Goal: Communication & Community: Answer question/provide support

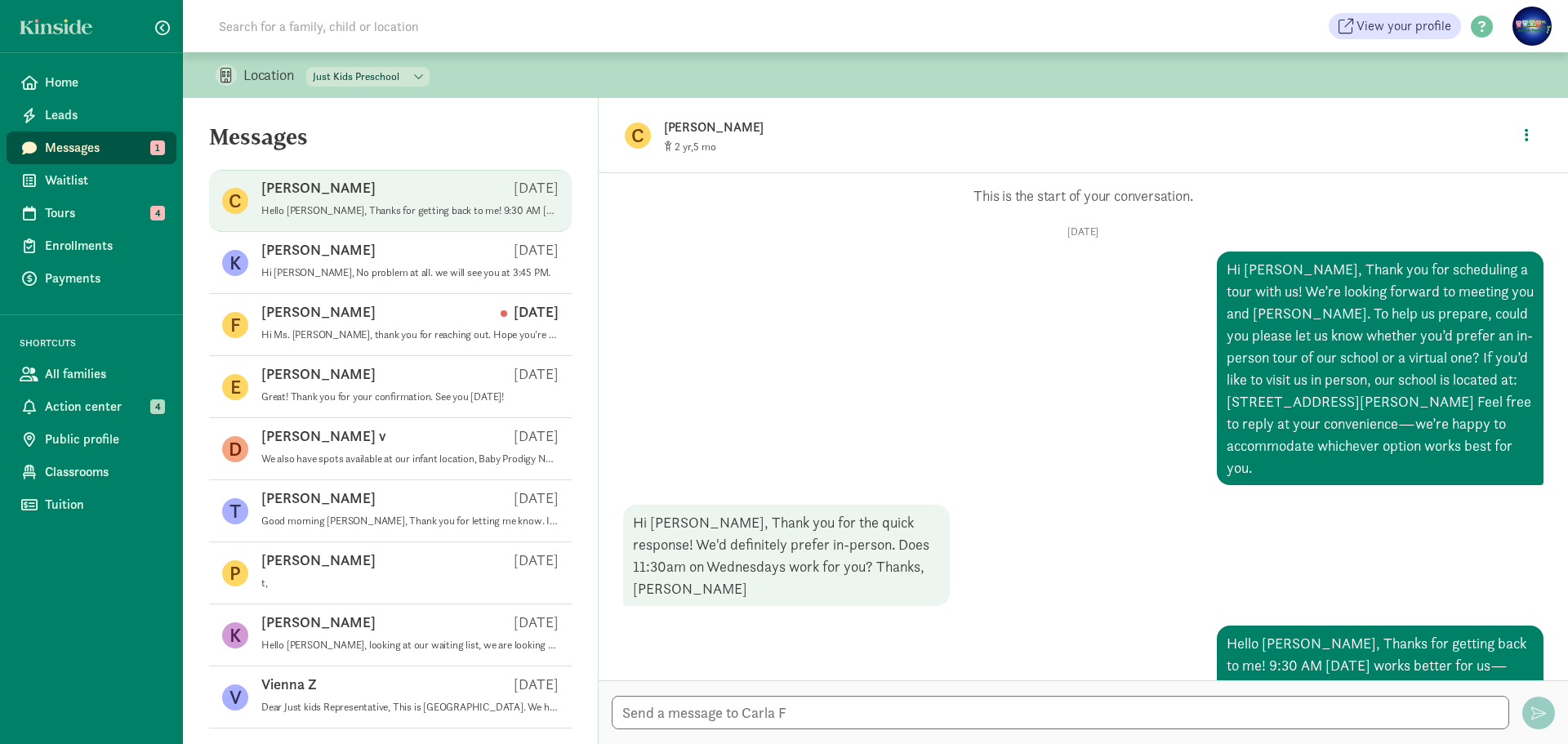
scroll to position [66, 0]
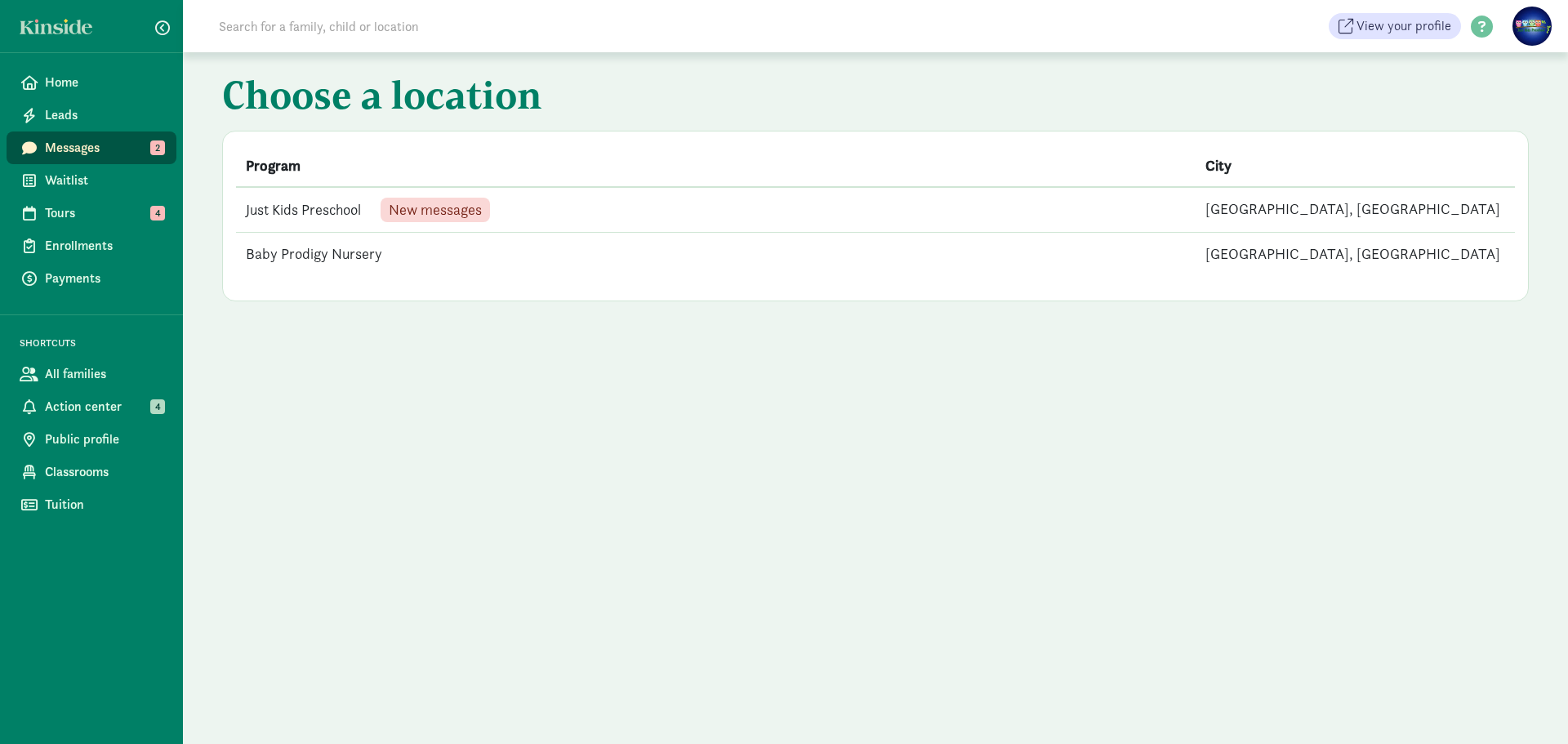
click at [326, 204] on td "Just Kids Preschool New messages" at bounding box center [716, 210] width 959 height 45
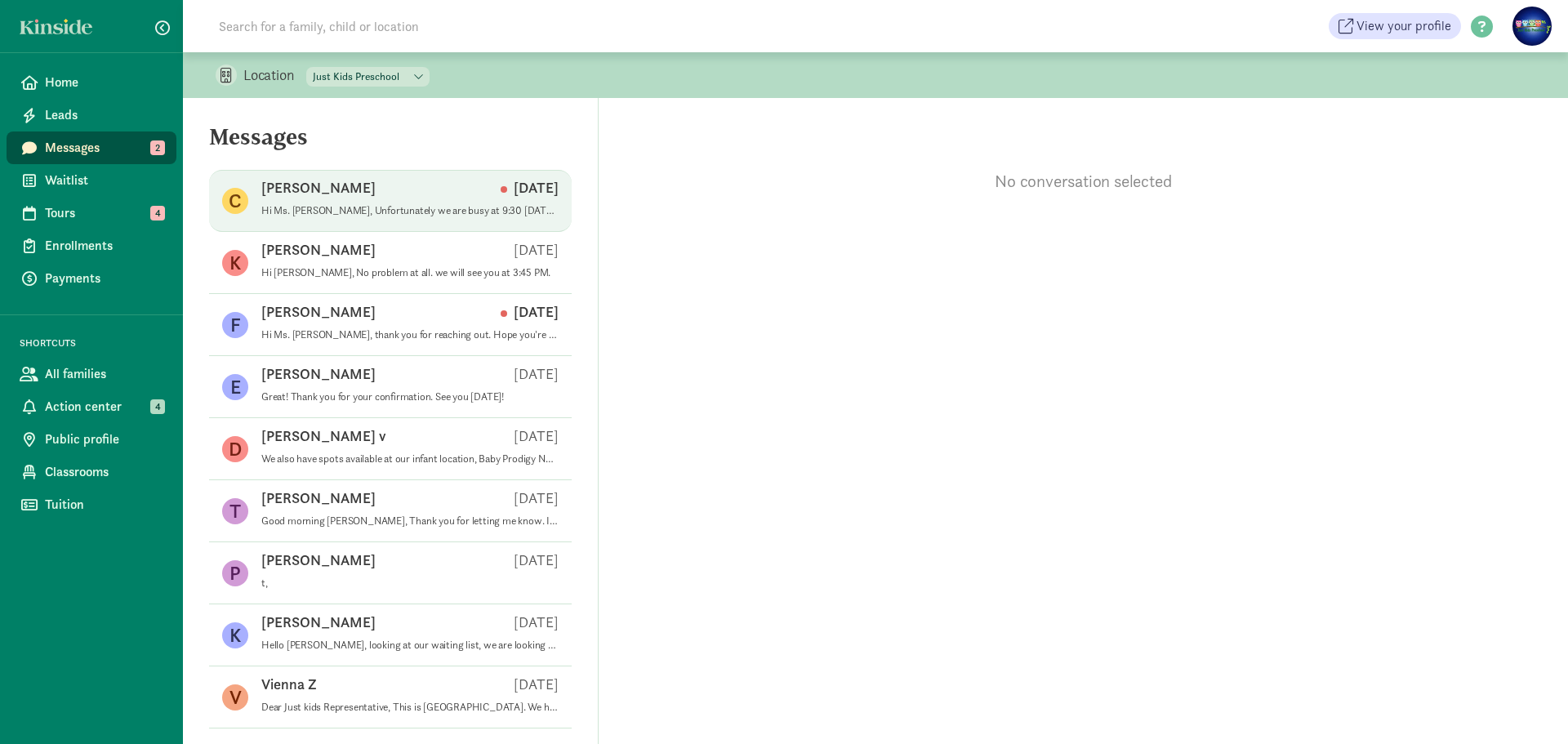
click at [421, 188] on div "Carla F Aug 25" at bounding box center [409, 191] width 297 height 26
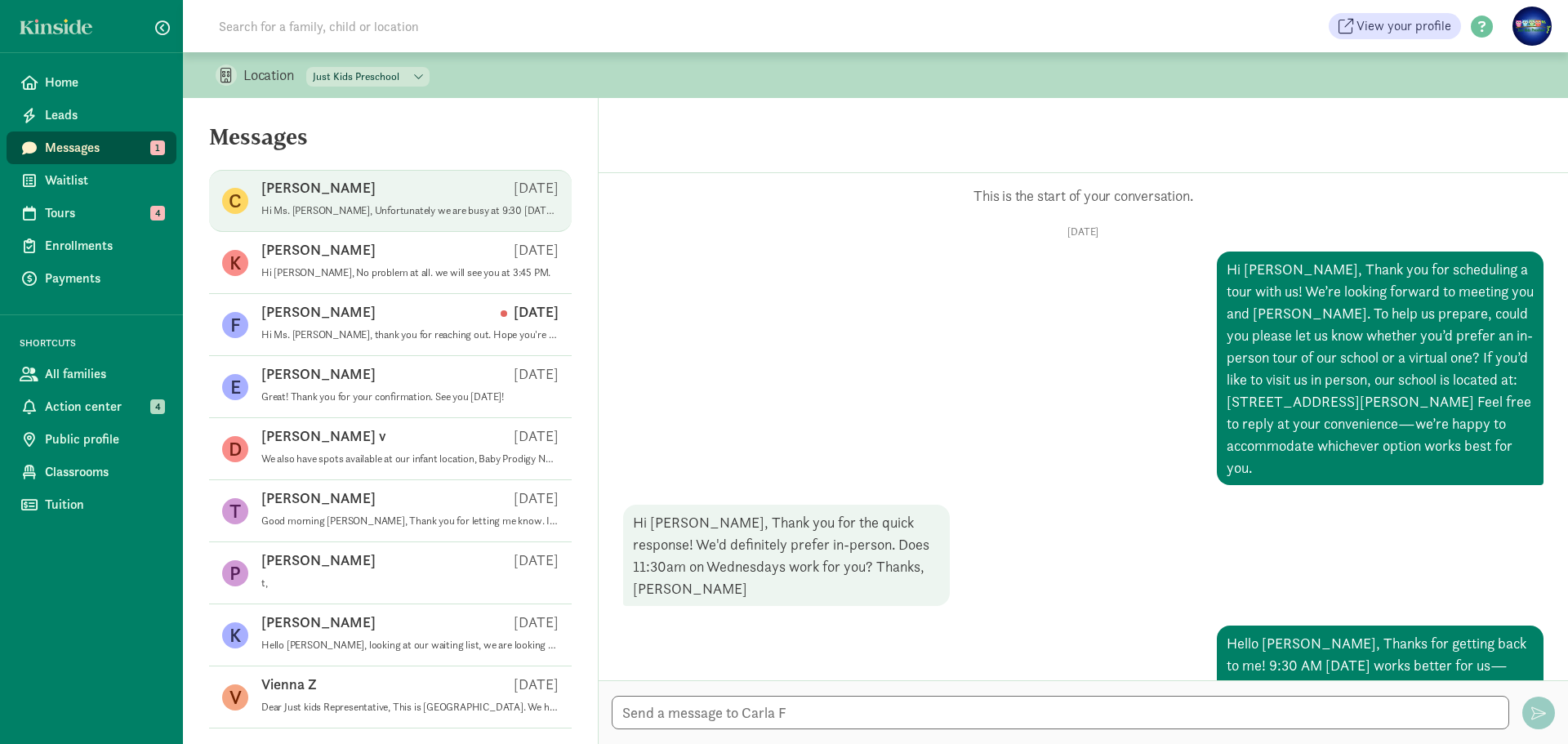
scroll to position [164, 0]
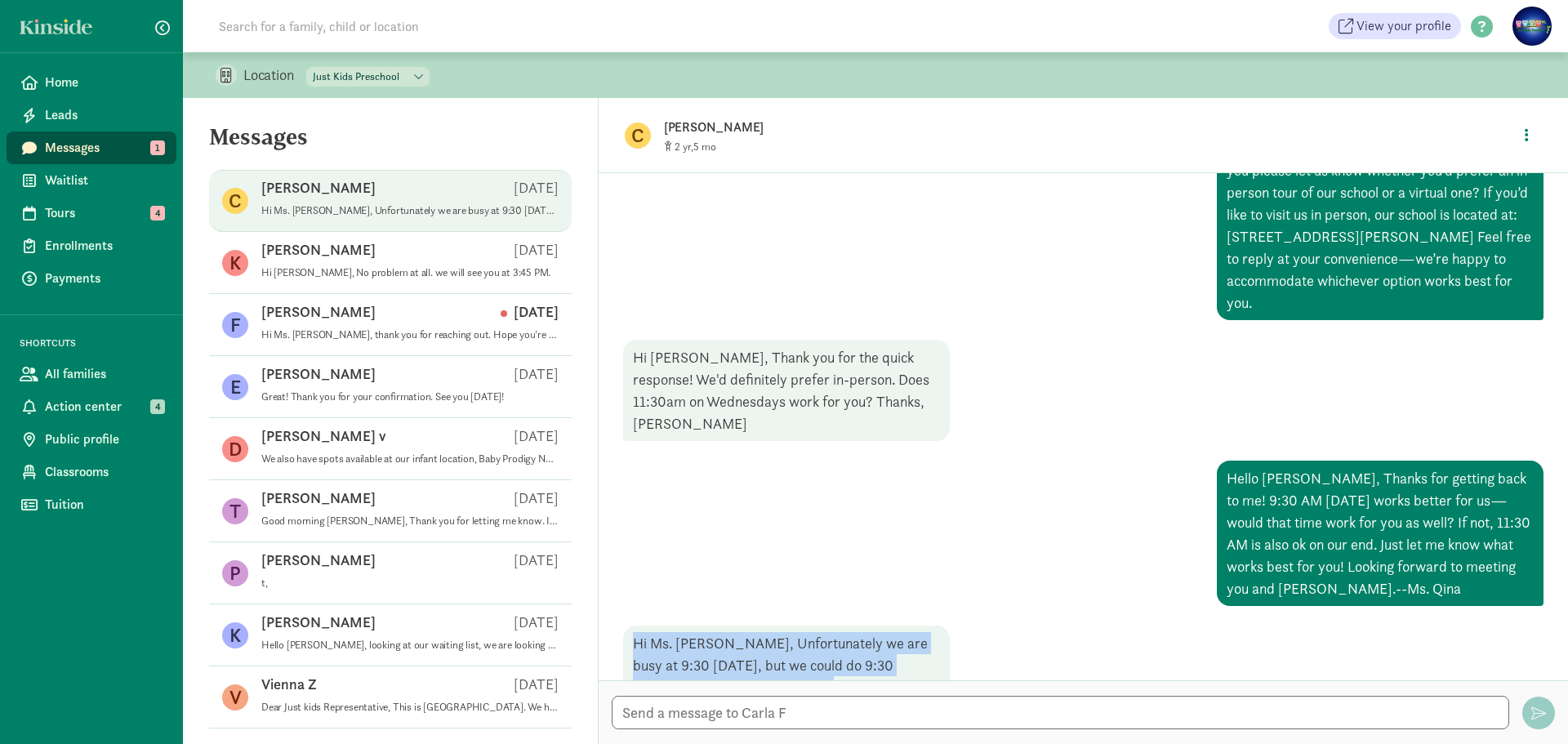
drag, startPoint x: 807, startPoint y: 650, endPoint x: 622, endPoint y: 588, distance: 195.1
click at [623, 588] on div "Mon, Aug 25 Hi Carla, Thank you for scheduling a tour with us! We’re looking fo…" at bounding box center [1083, 382] width 920 height 644
copy div "Hi Ms. Qina, Unfortunately we are busy at 9:30 on Wednesday, but we could do 9:…"
paste textarea "Hi Carla, Thank you for the update! Friday, August 29 at 9:30 AM works perfectl…"
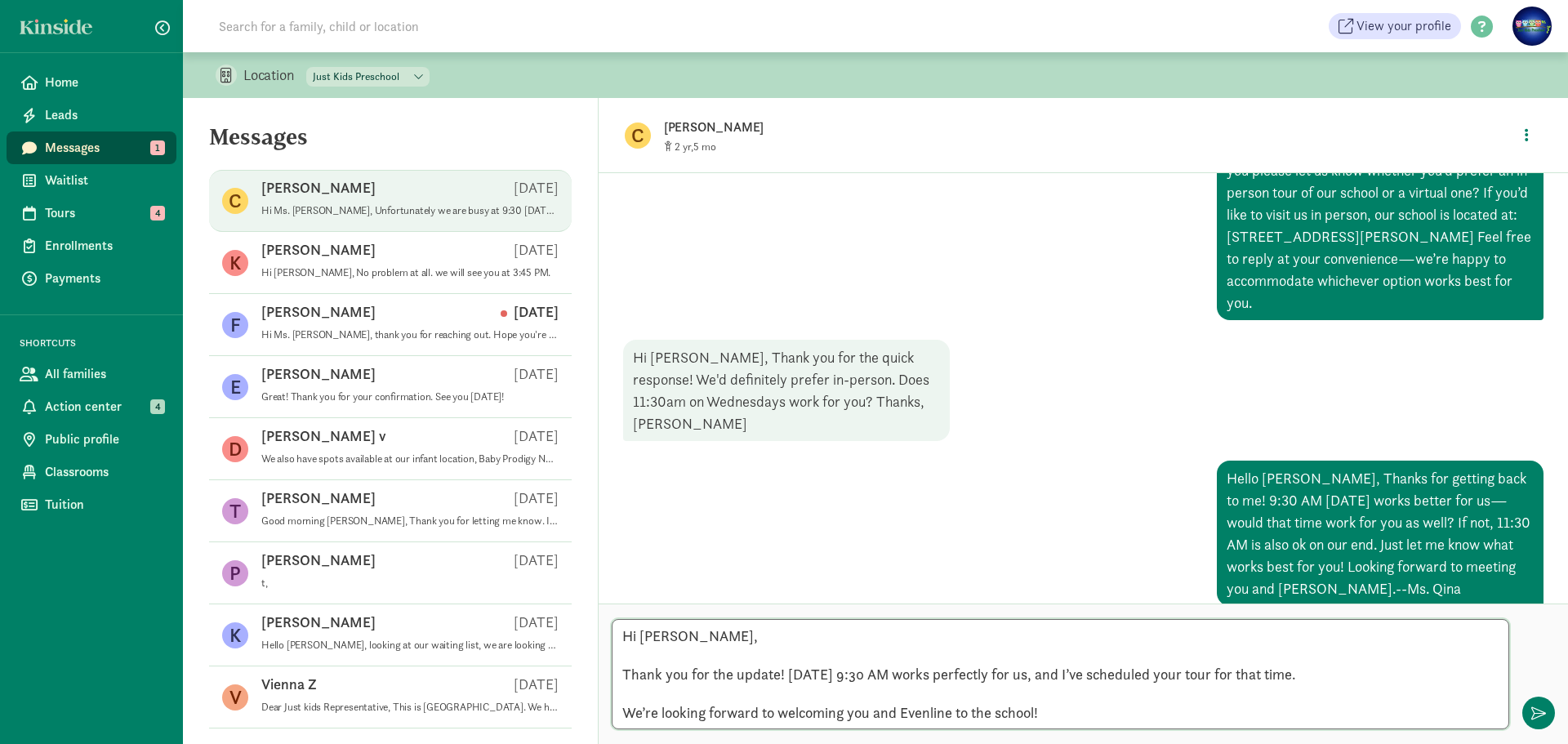
click at [630, 656] on textarea "Hi Carla, Thank you for the update! Friday, August 29 at 9:30 AM works perfectl…" at bounding box center [1060, 673] width 897 height 111
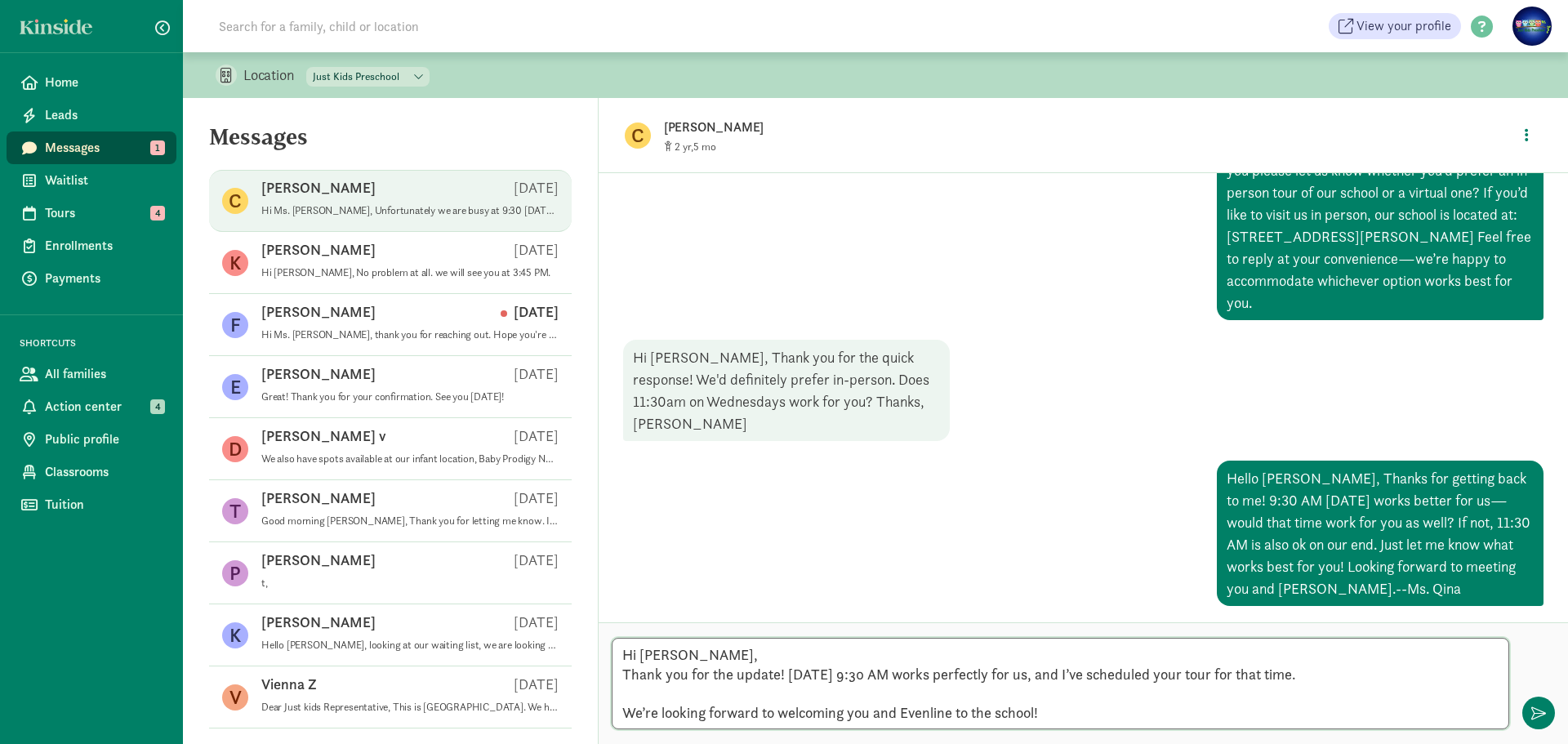
drag, startPoint x: 637, startPoint y: 689, endPoint x: 641, endPoint y: 703, distance: 14.6
click at [638, 701] on textarea "Hi Carla, Thank you for the update! Friday, August 29 at 9:30 AM works perfectl…" at bounding box center [1060, 683] width 897 height 92
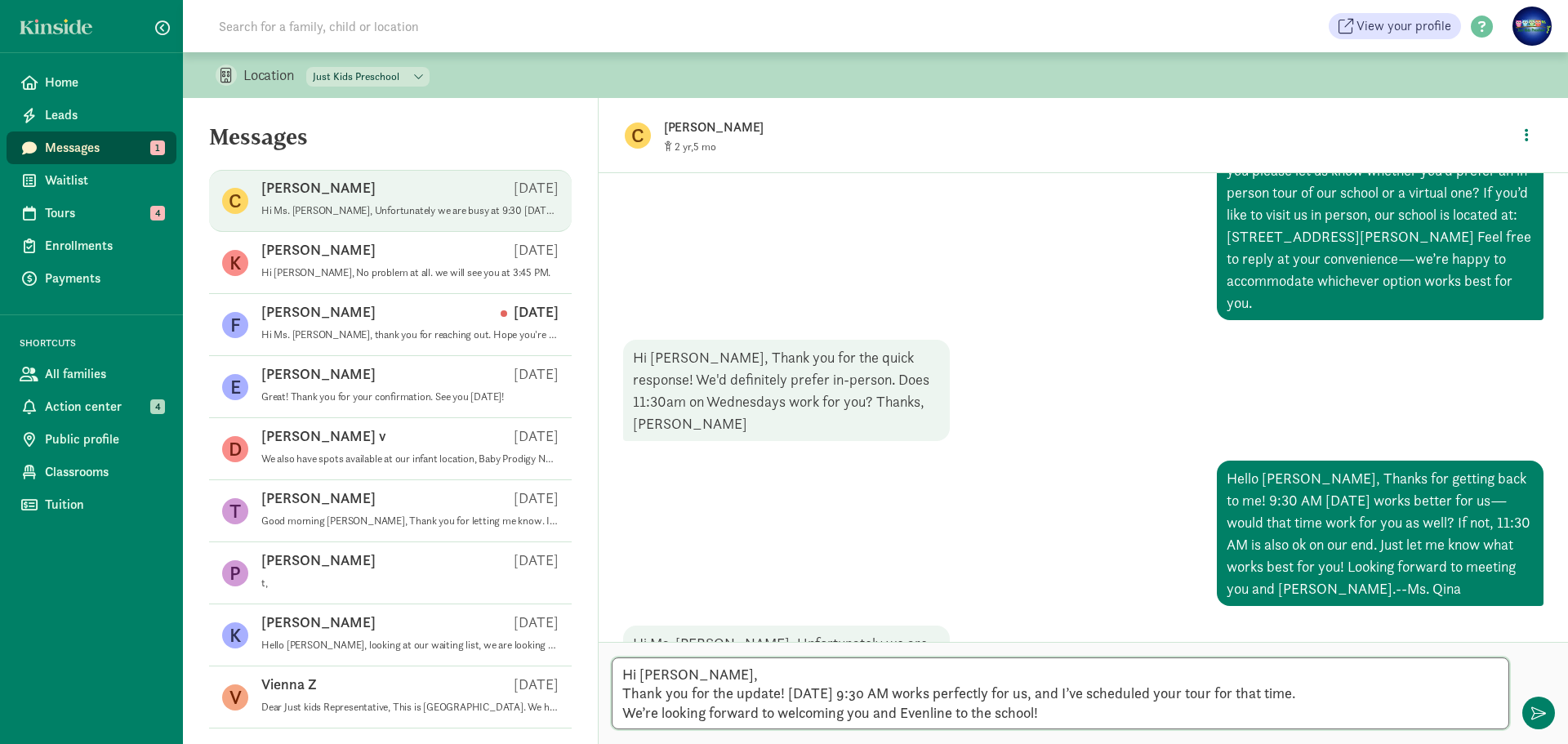
click at [930, 716] on textarea "Hi Carla, Thank you for the update! Friday, August 29 at 9:30 AM works perfectl…" at bounding box center [1060, 693] width 897 height 72
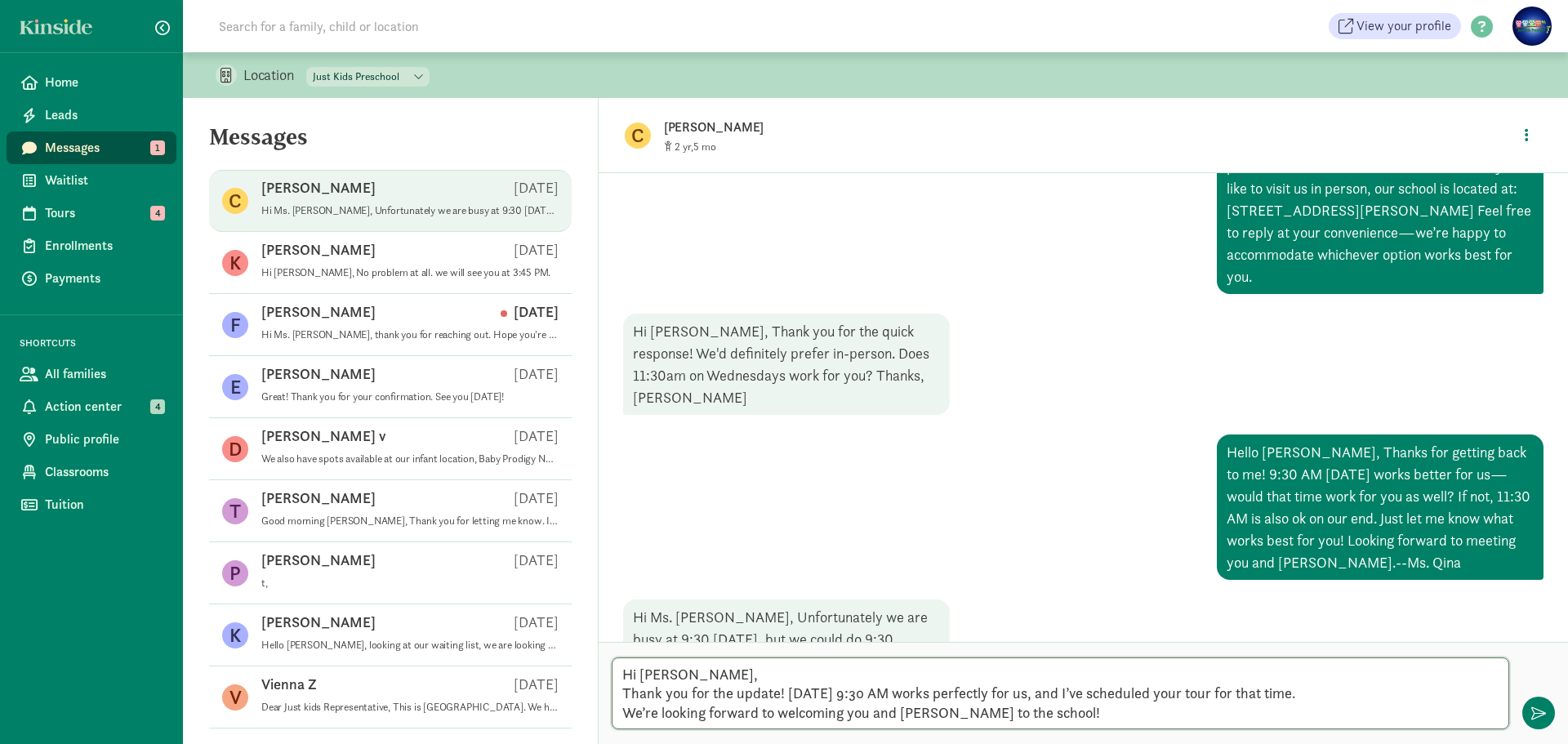
scroll to position [203, 0]
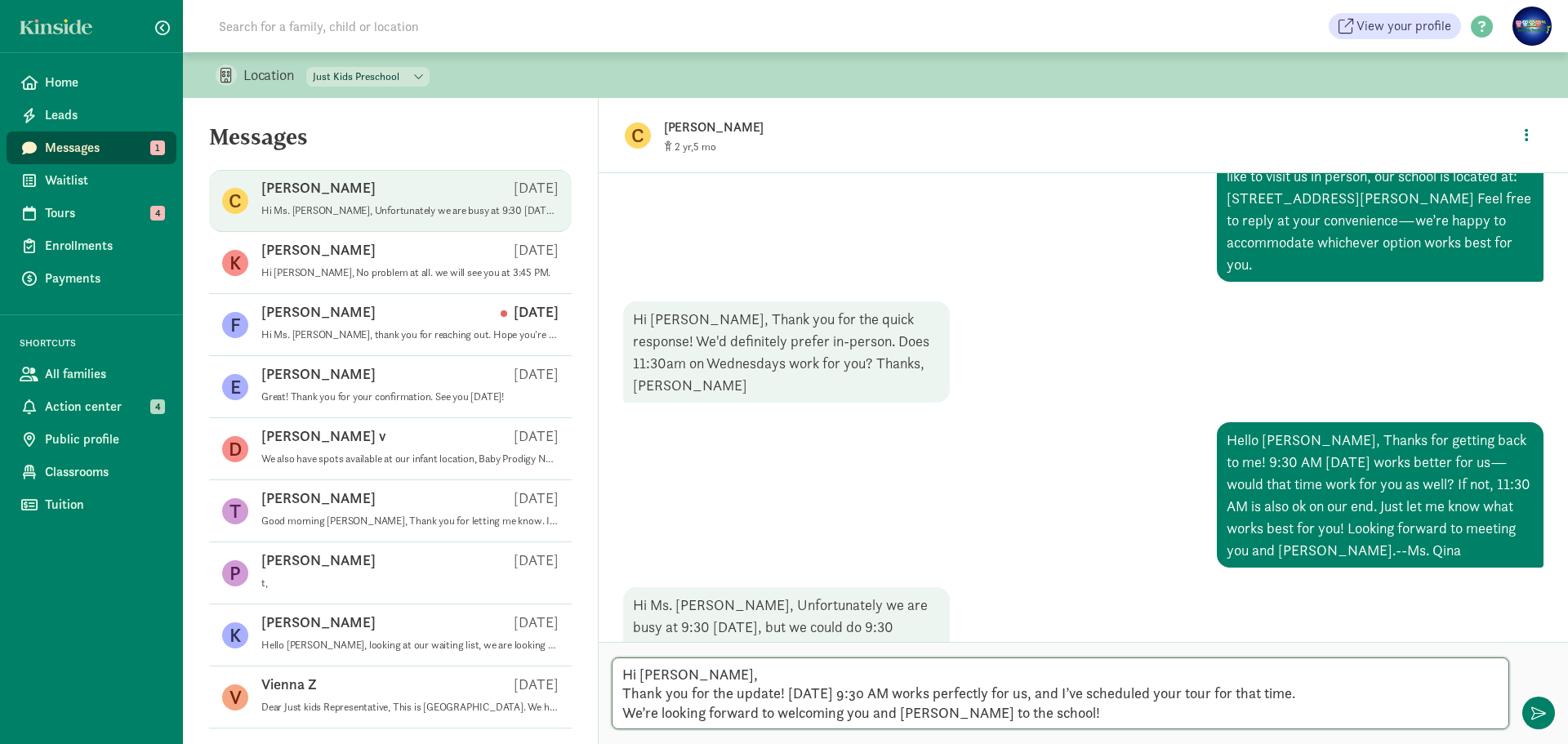
click at [1053, 711] on textarea "Hi Carla, Thank you for the update! Friday, August 29 at 9:30 AM works perfectl…" at bounding box center [1060, 693] width 897 height 72
type textarea "Hi Carla, Thank you for the update! Friday, August 29 at 9:30 AM works perfectl…"
click at [1536, 705] on span "button" at bounding box center [1539, 713] width 15 height 15
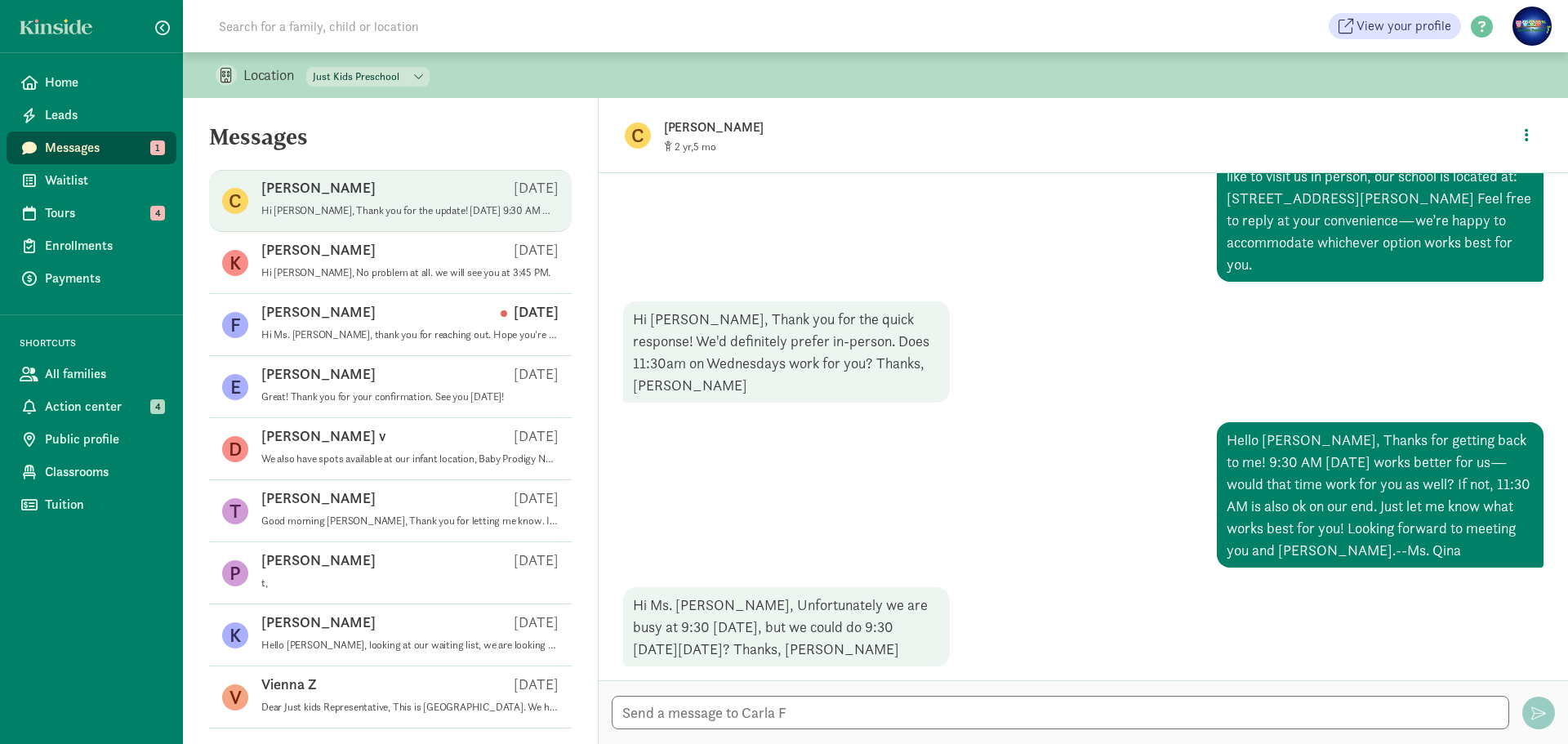
scroll to position [308, 0]
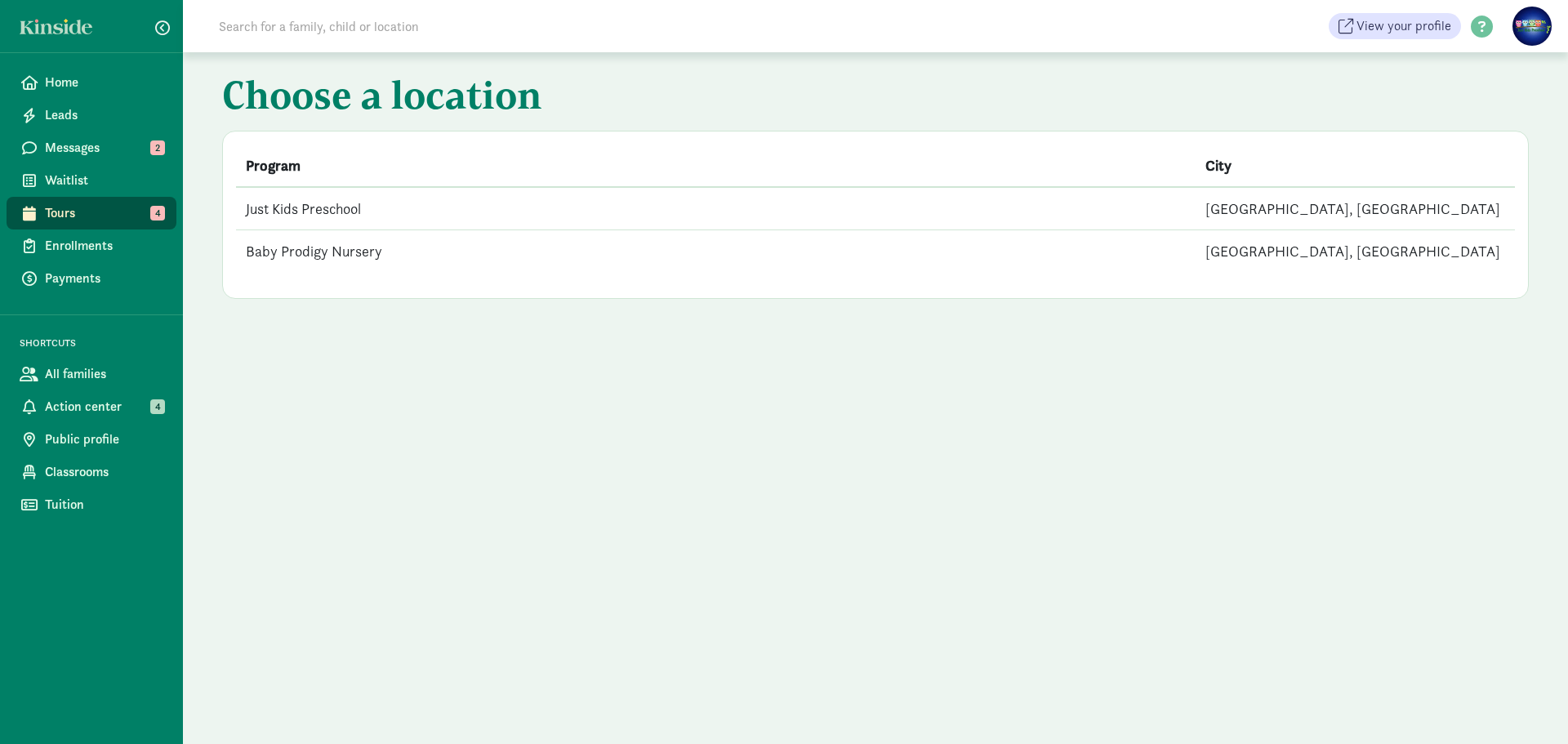
click at [325, 215] on td "Just Kids Preschool" at bounding box center [716, 209] width 959 height 43
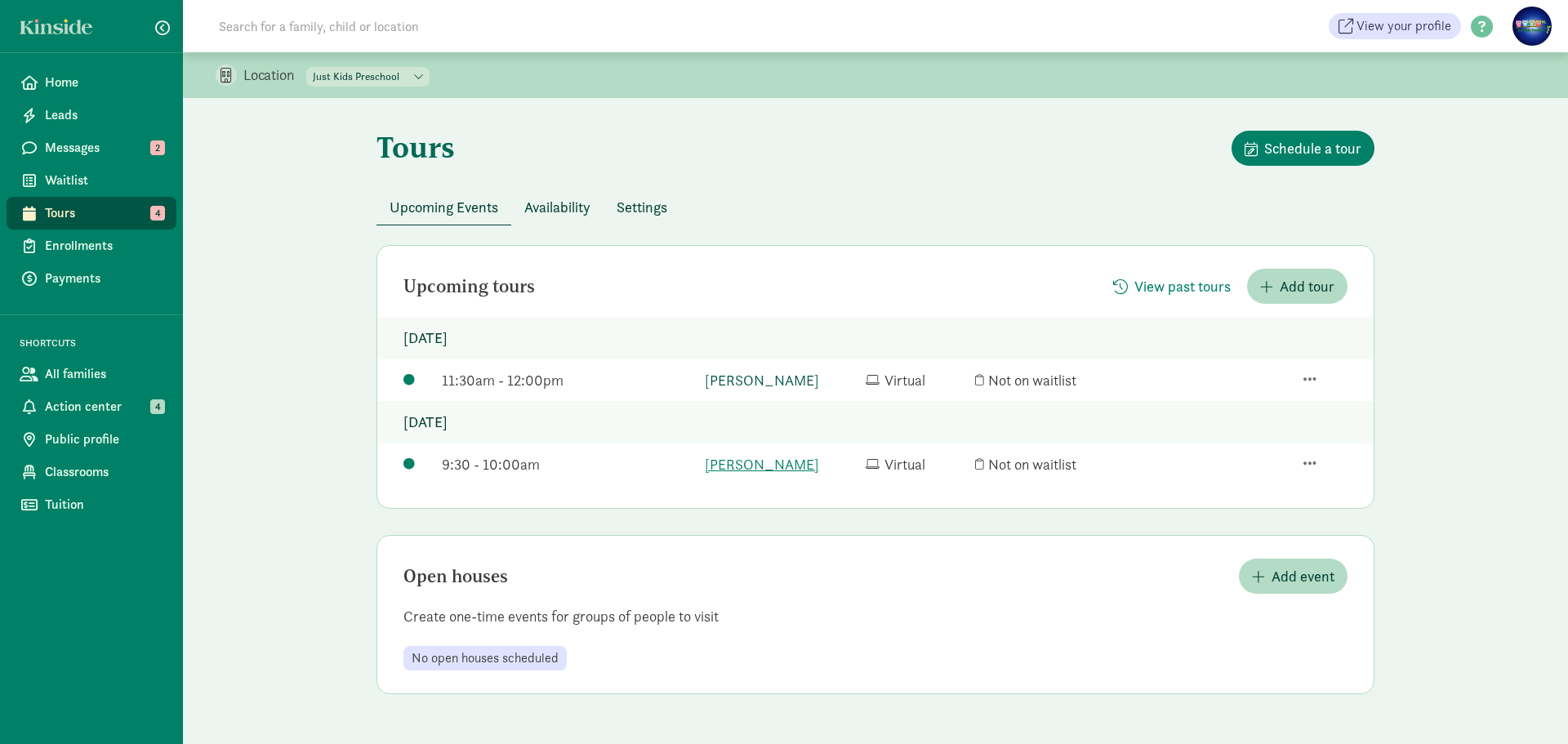
click at [741, 373] on link "[PERSON_NAME]" at bounding box center [780, 379] width 152 height 22
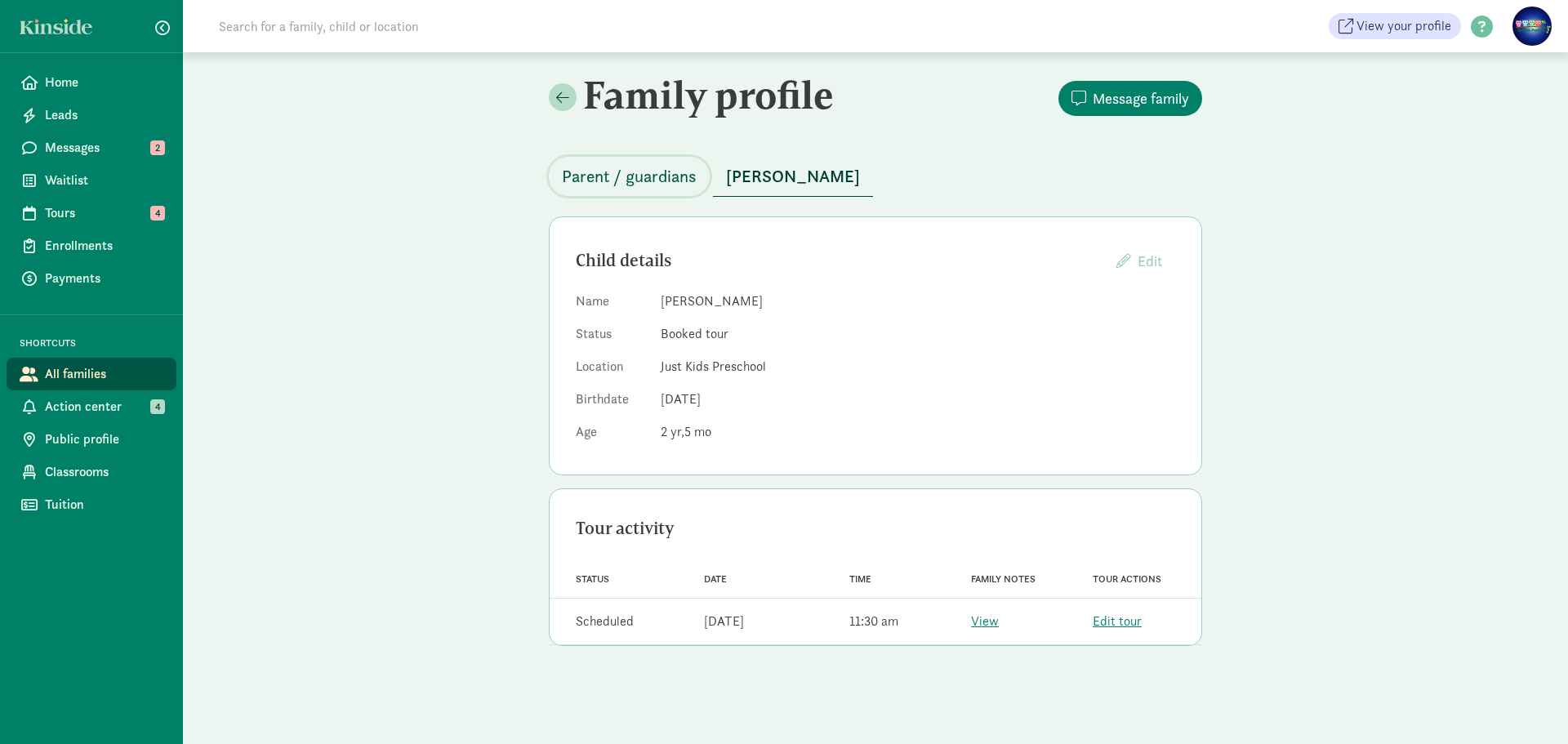
click at [636, 176] on span "Parent / guardians" at bounding box center [629, 177] width 134 height 26
